Goal: Information Seeking & Learning: Check status

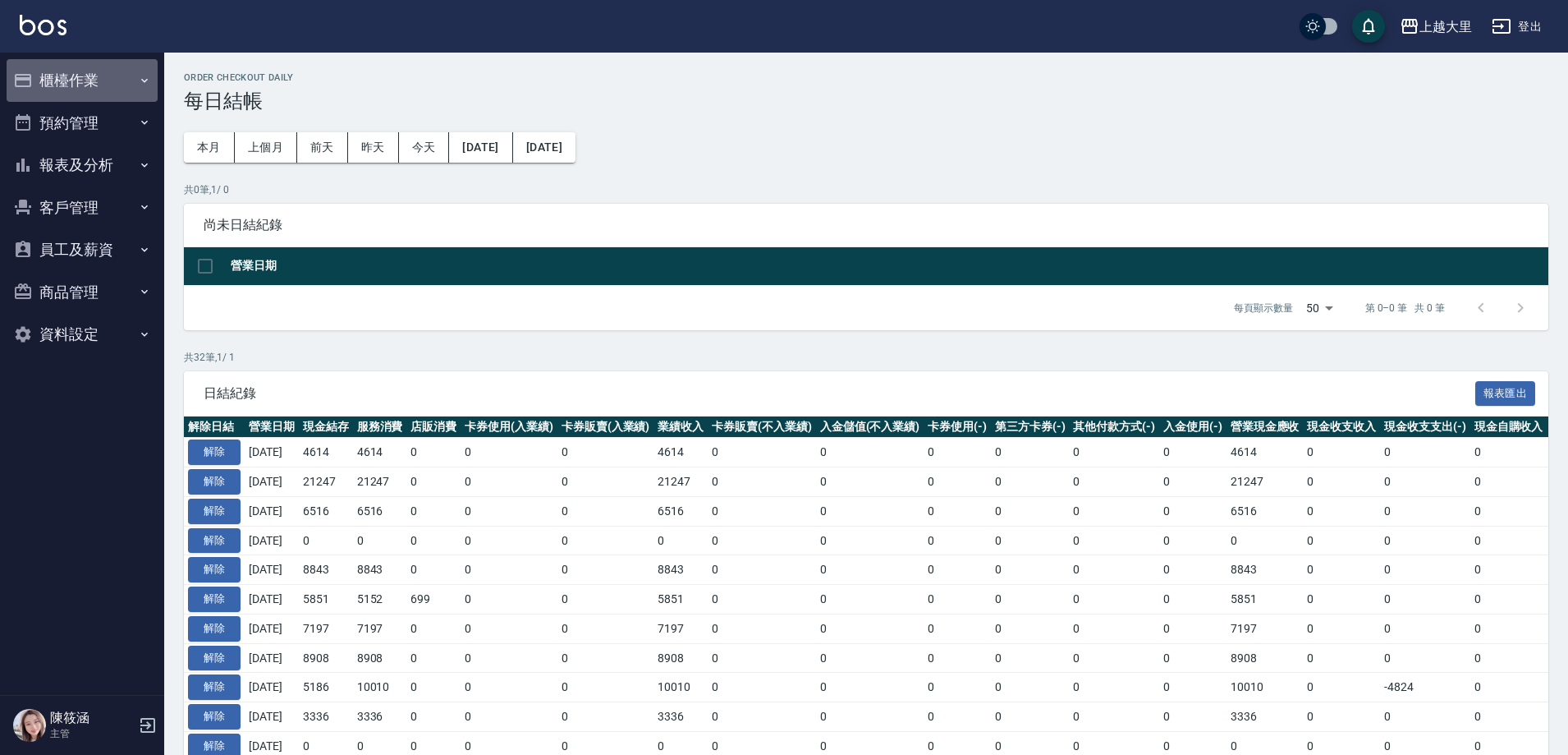
click at [115, 84] on button "櫃檯作業" at bounding box center [83, 81] width 151 height 43
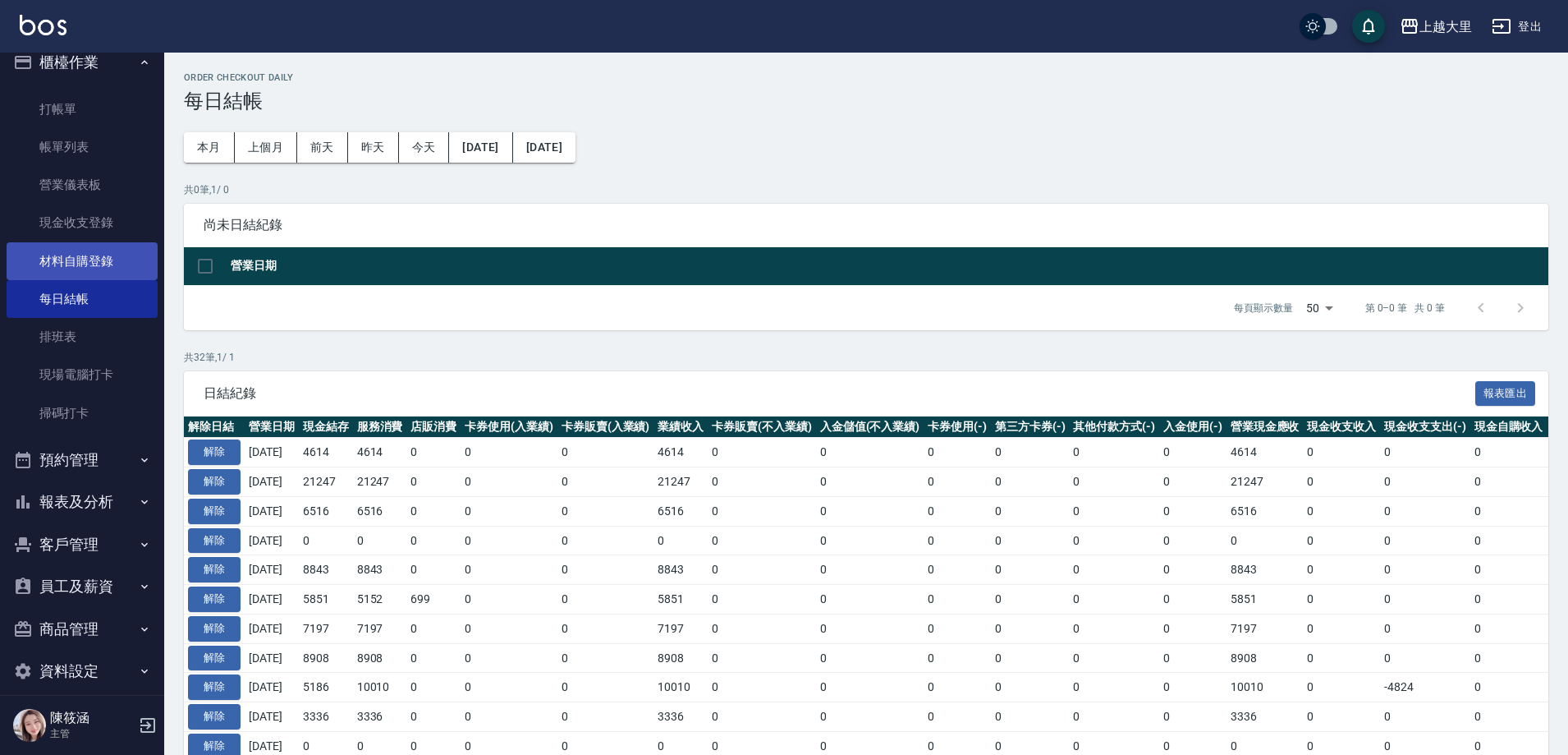
scroll to position [35, 0]
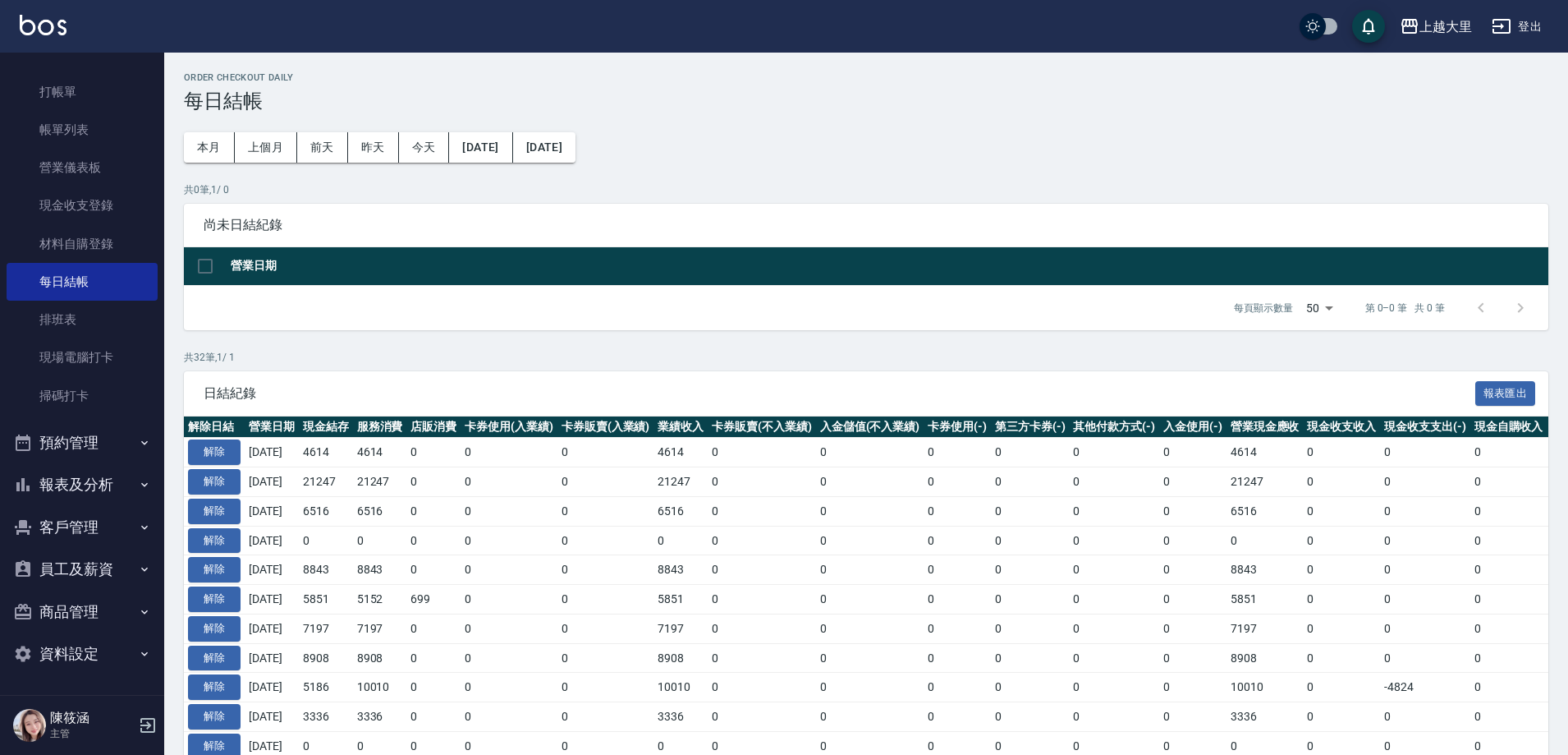
click at [100, 483] on button "報表及分析" at bounding box center [83, 485] width 151 height 43
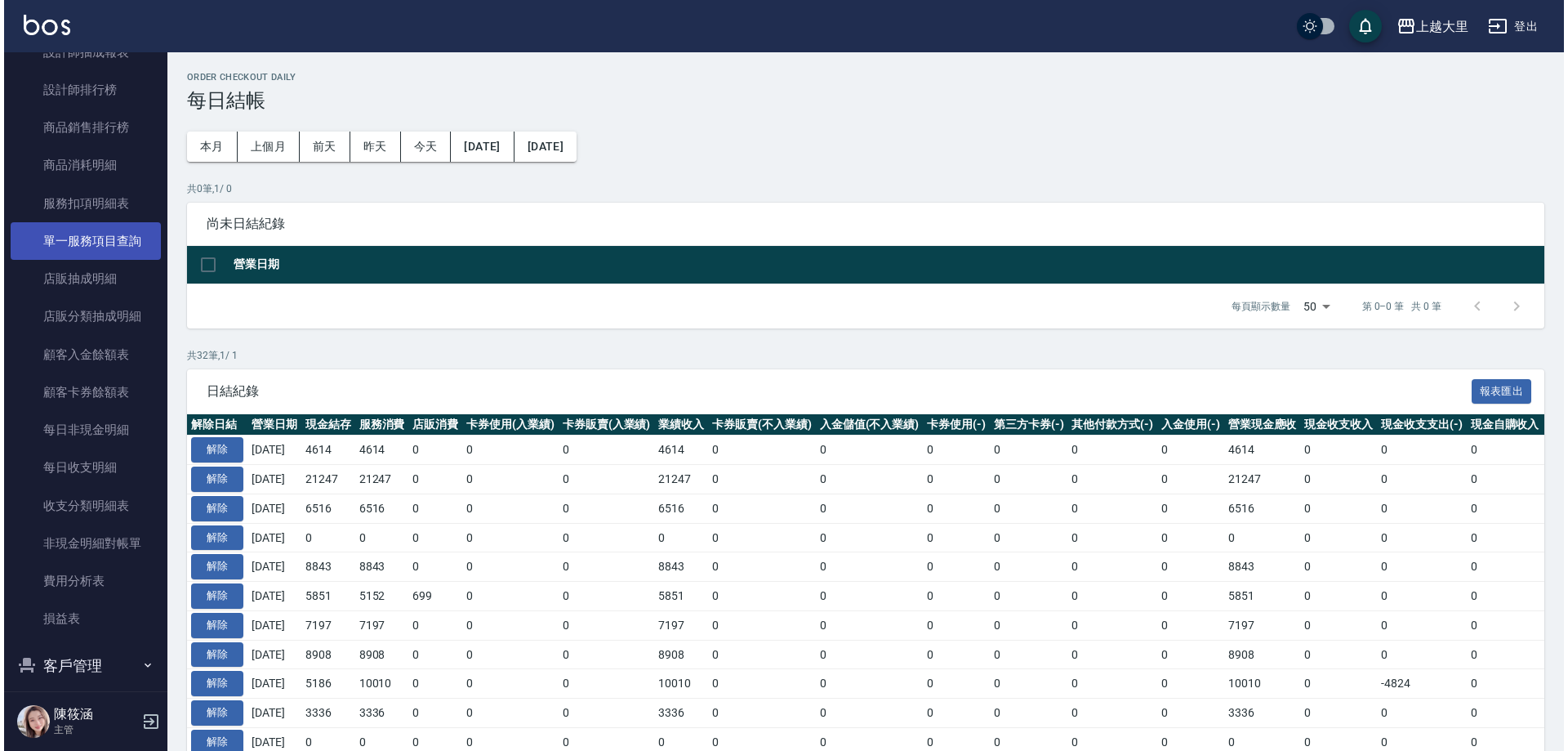
scroll to position [1068, 0]
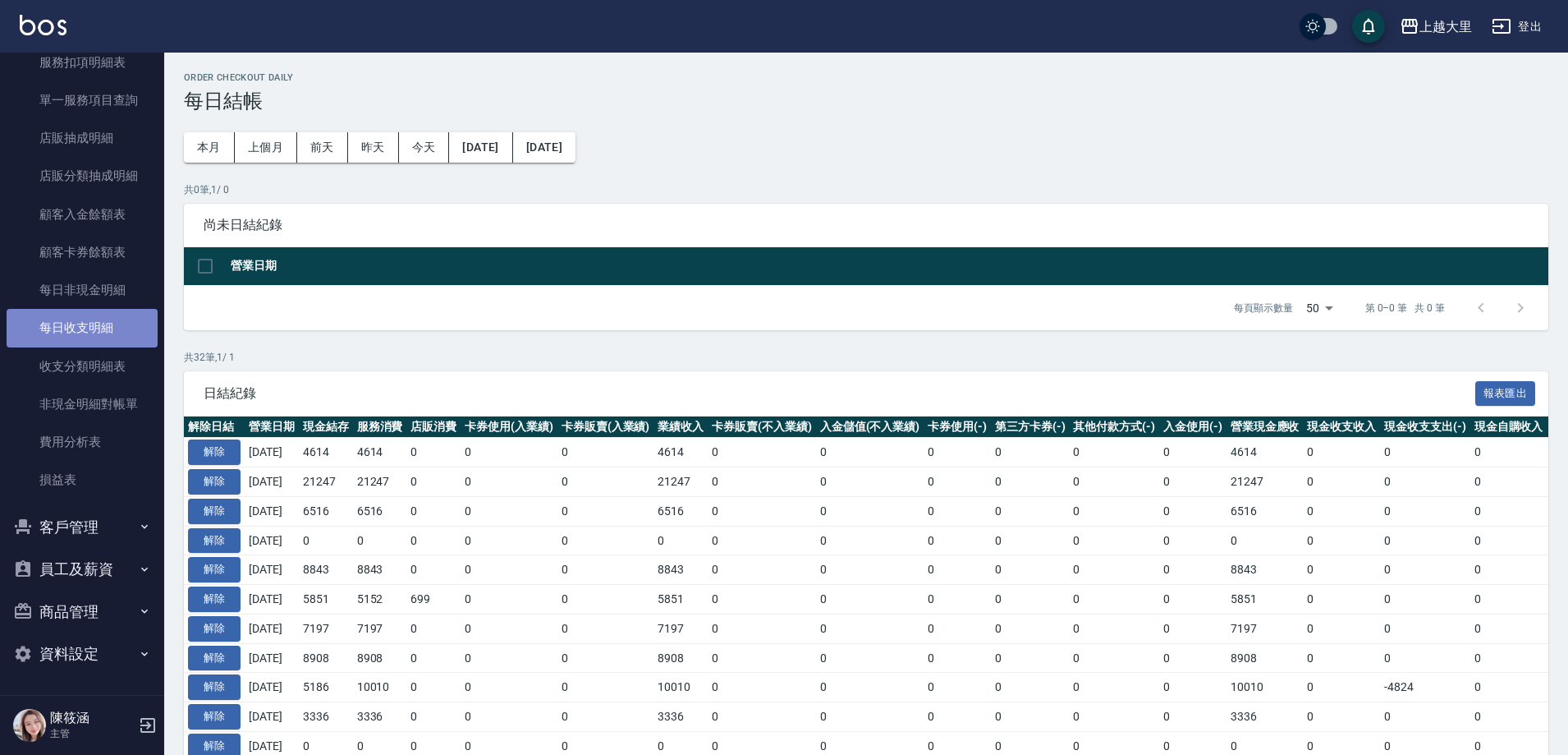
click at [104, 330] on link "每日收支明細" at bounding box center [83, 328] width 151 height 38
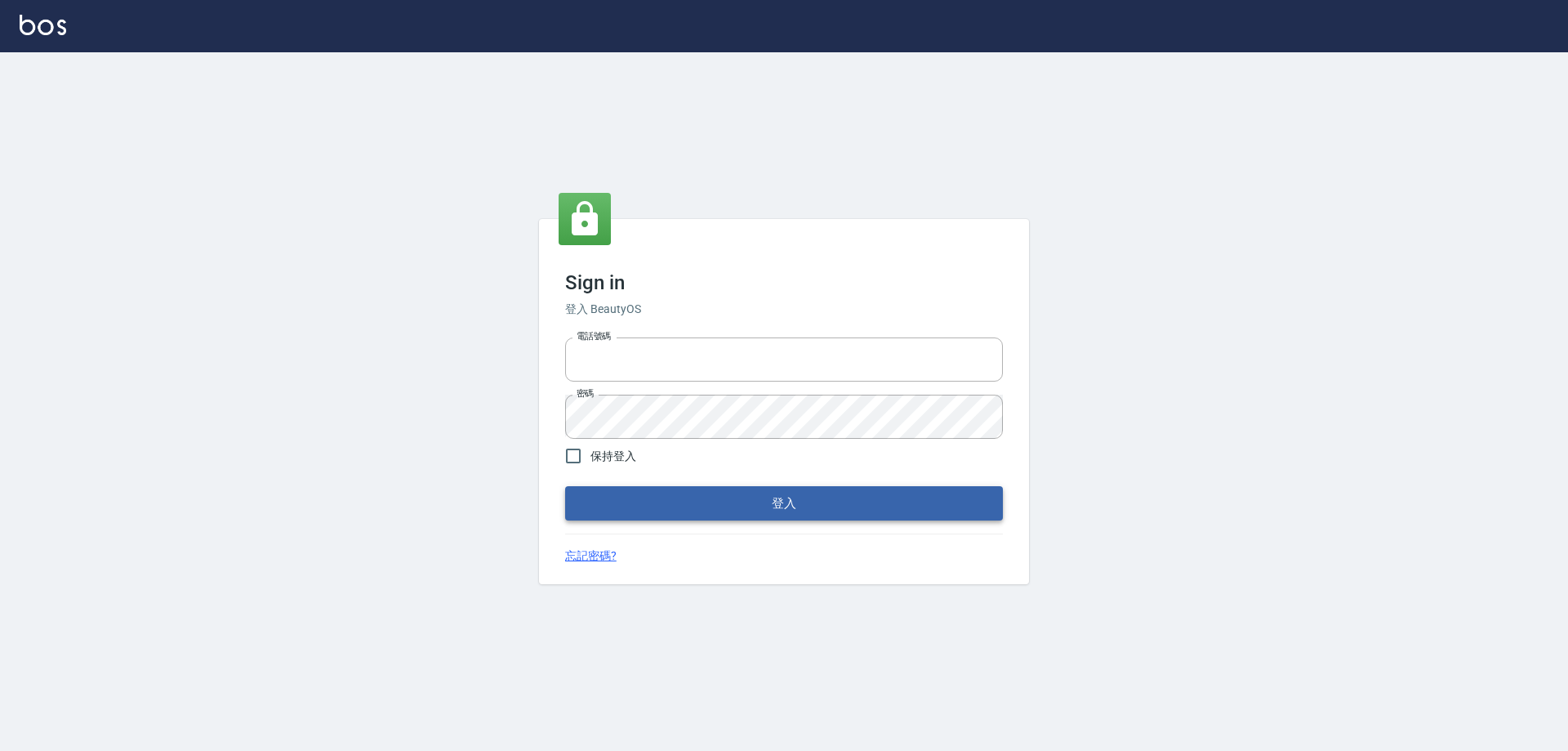
type input "0927586163"
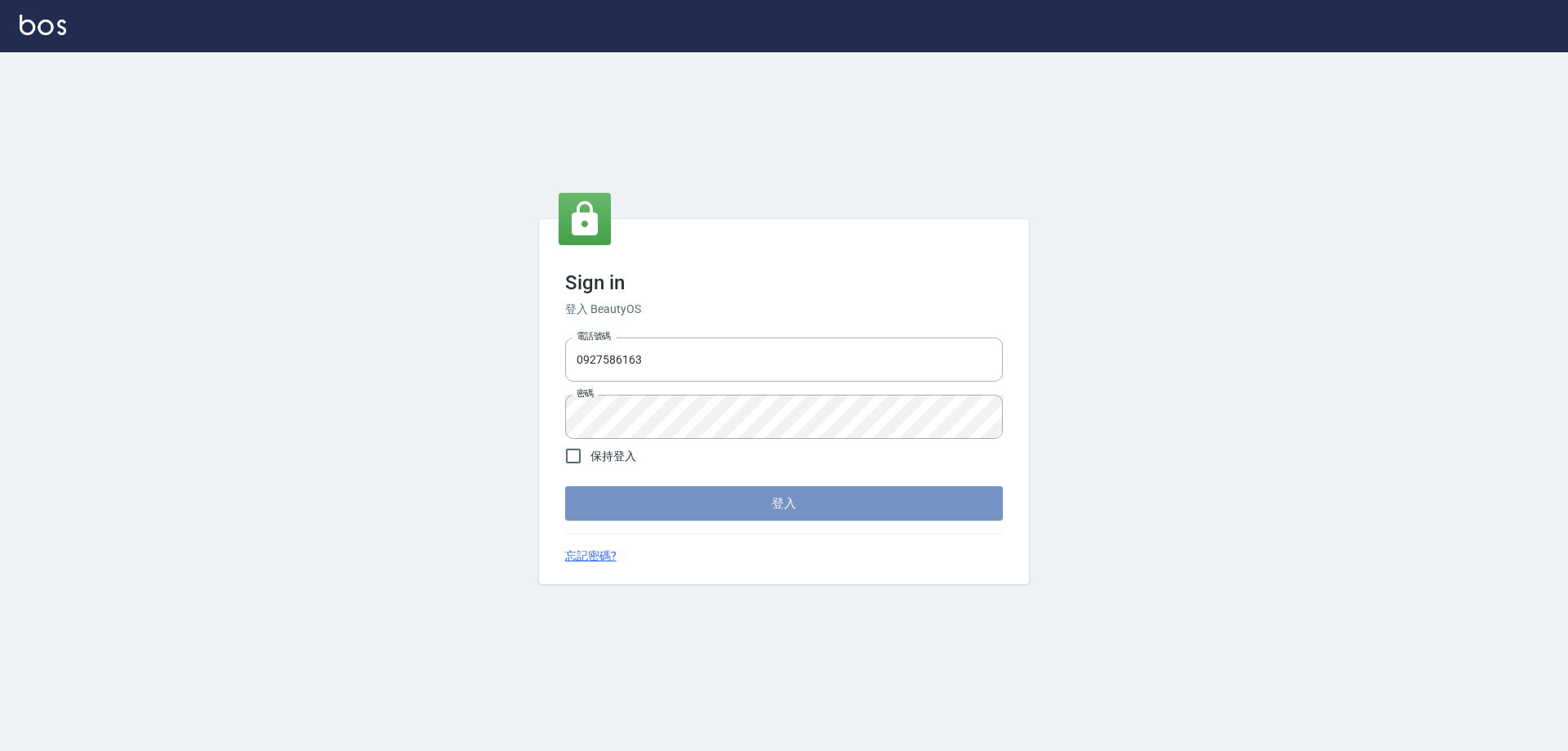
click at [670, 496] on button "登入" at bounding box center [784, 503] width 438 height 34
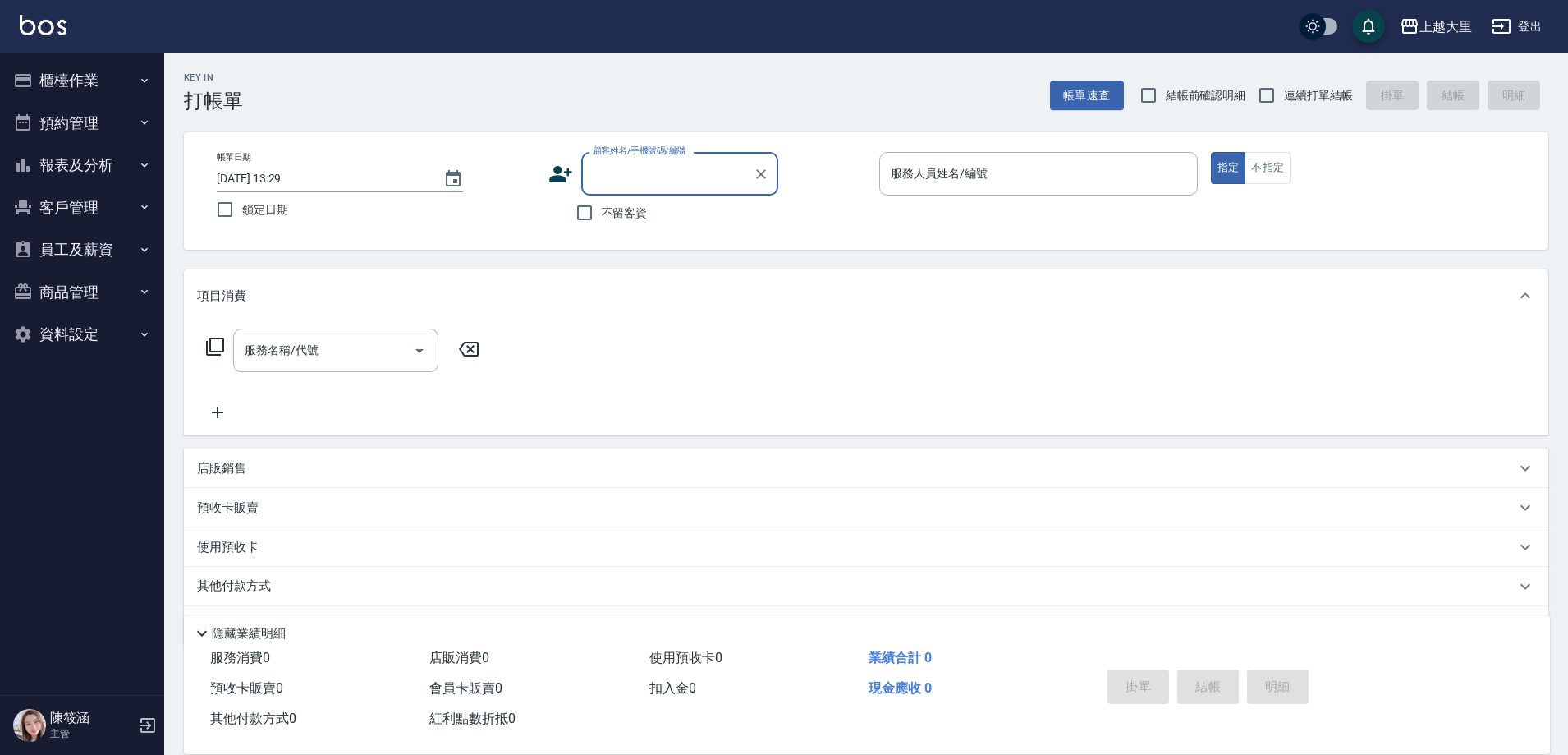
click at [103, 159] on button "報表及分析" at bounding box center [83, 165] width 151 height 43
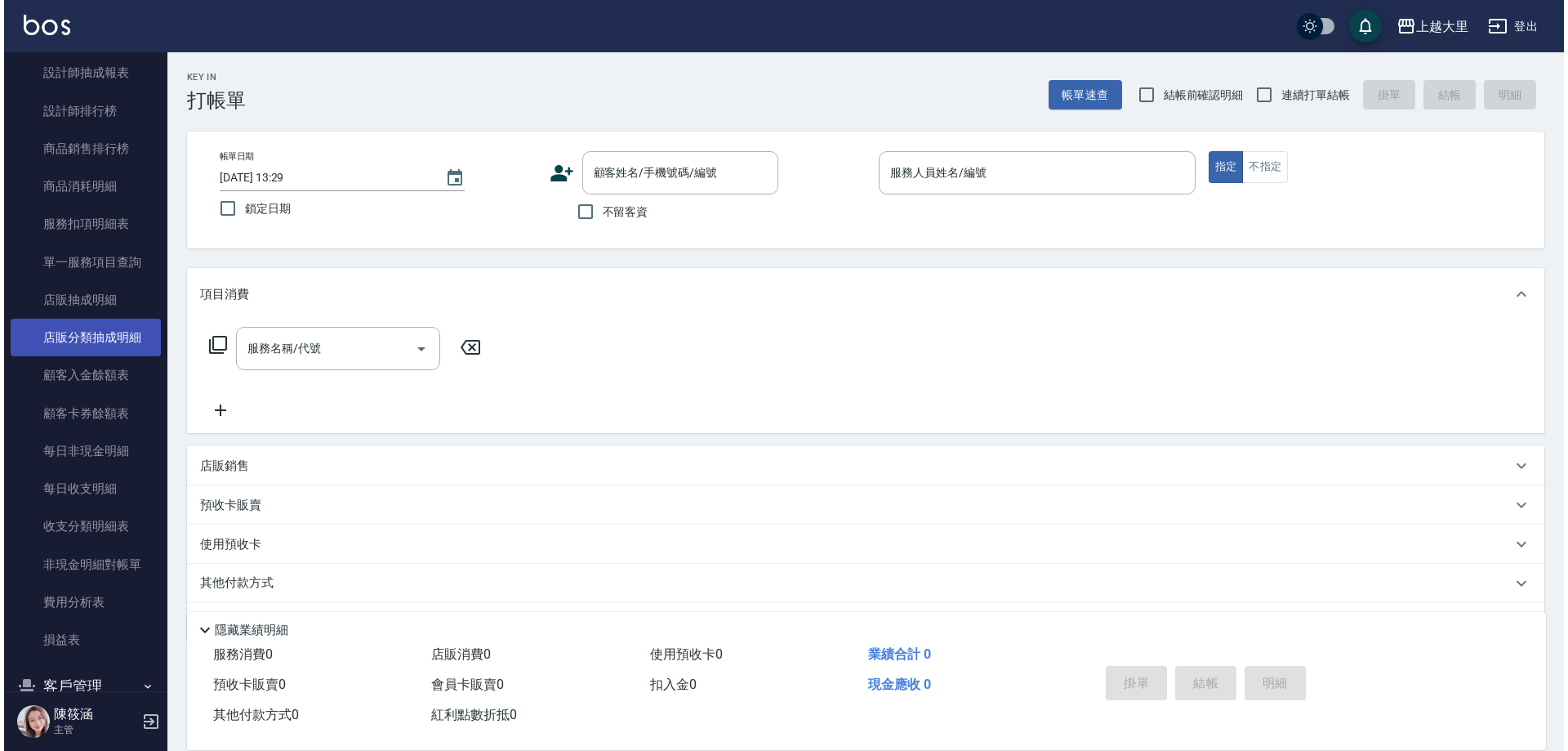
scroll to position [653, 0]
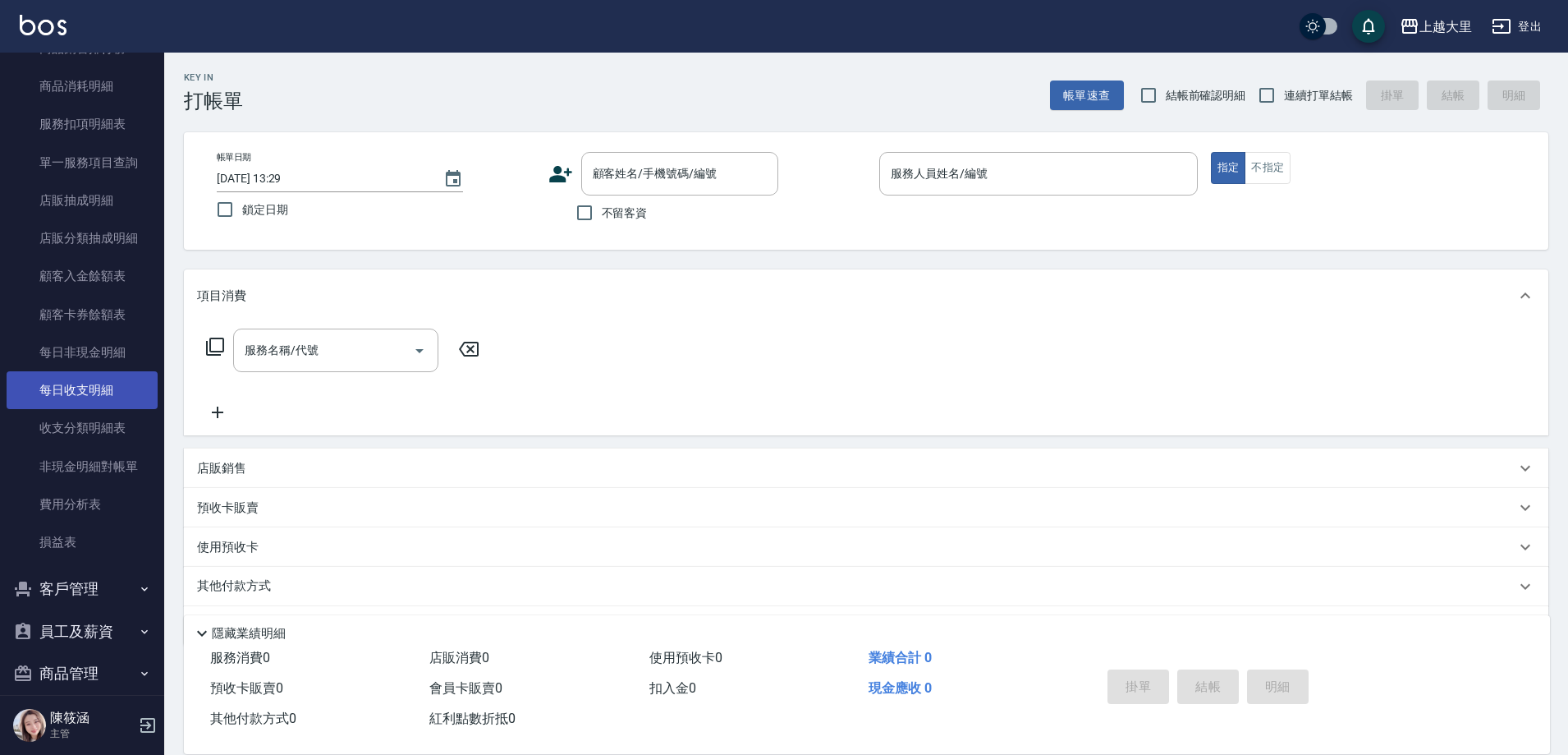
click at [95, 385] on link "每日收支明細" at bounding box center [83, 390] width 151 height 38
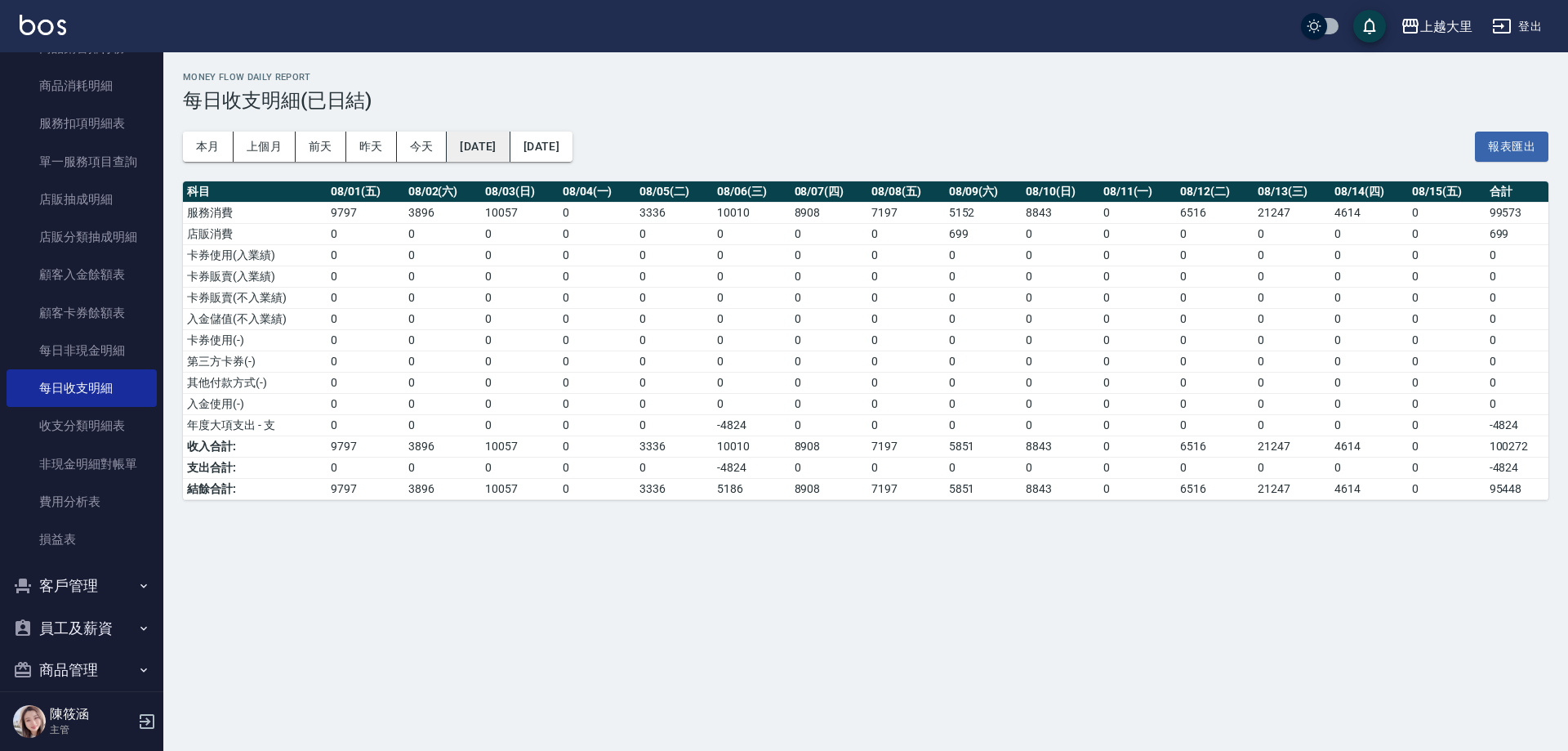
click at [478, 154] on button "[DATE]" at bounding box center [478, 146] width 63 height 30
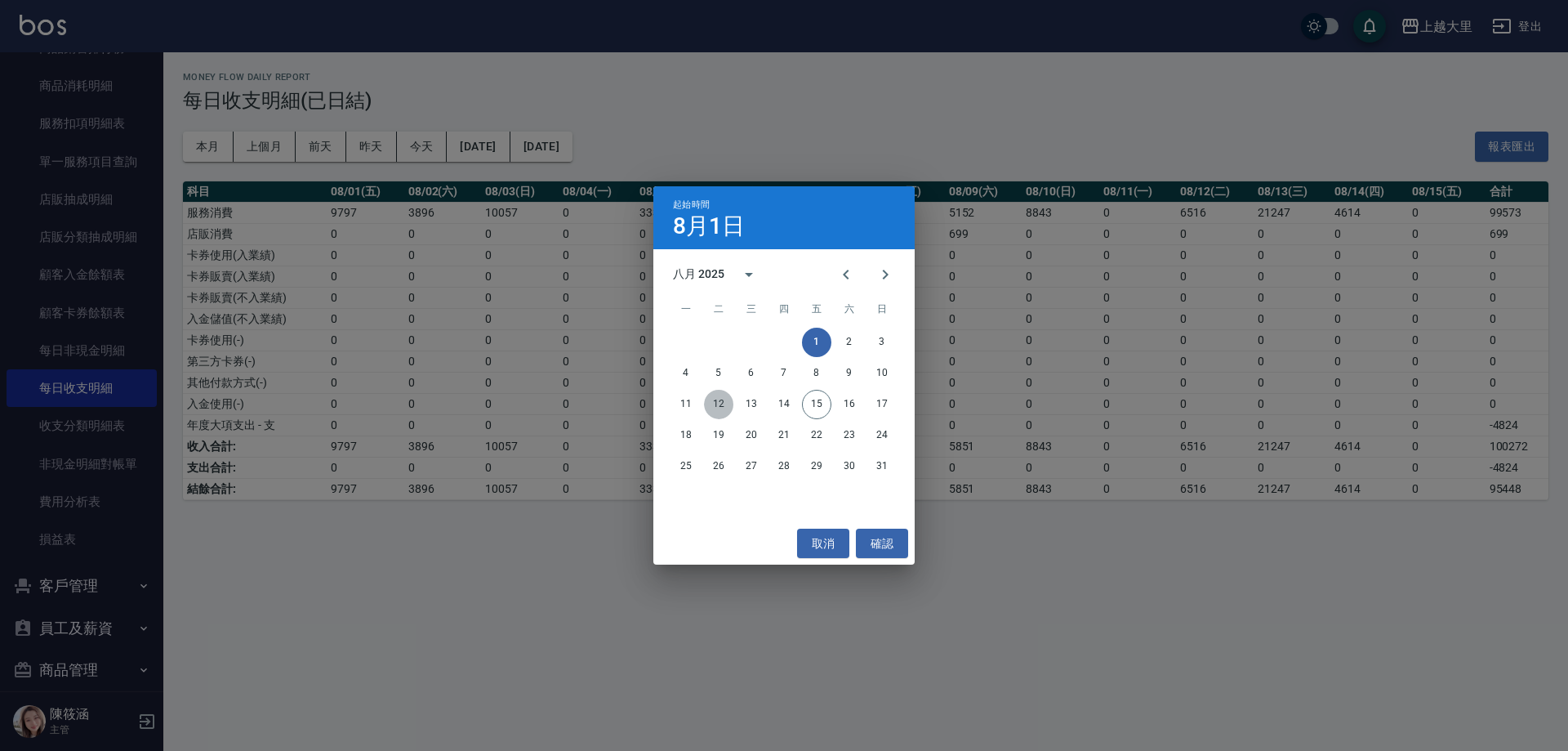
click at [711, 403] on button "12" at bounding box center [718, 405] width 29 height 29
